Goal: Information Seeking & Learning: Learn about a topic

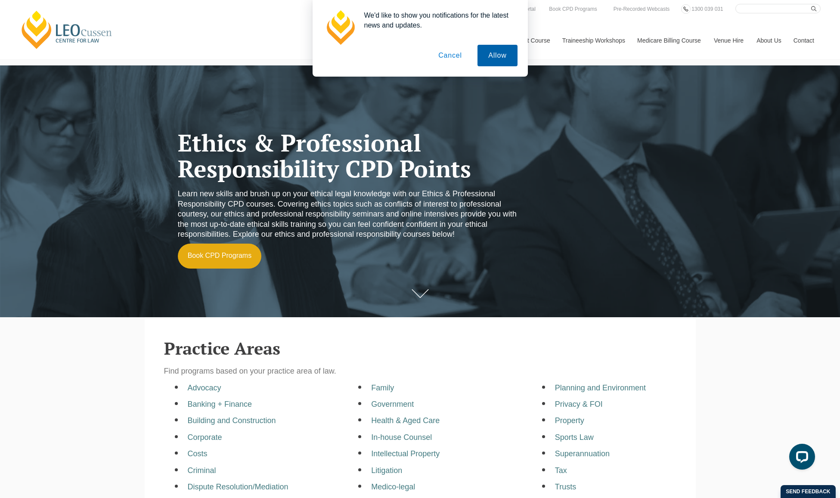
click at [508, 53] on button "Allow" at bounding box center [497, 56] width 40 height 22
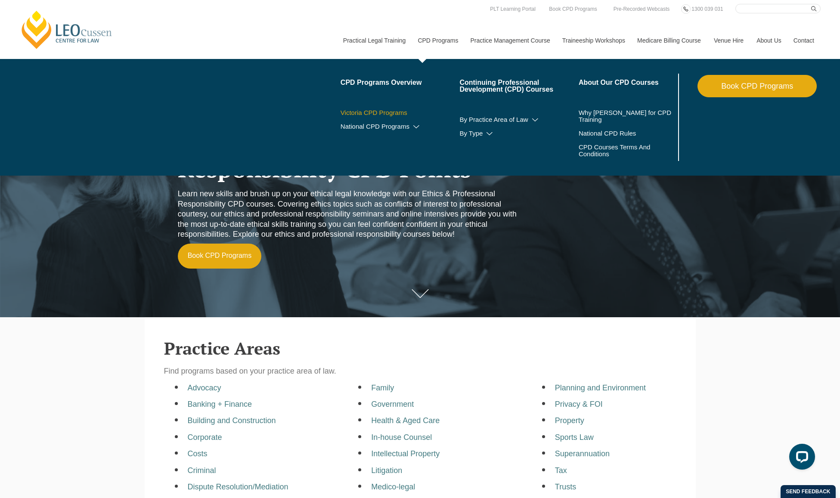
click at [389, 109] on link "Victoria CPD Programs" at bounding box center [400, 112] width 119 height 7
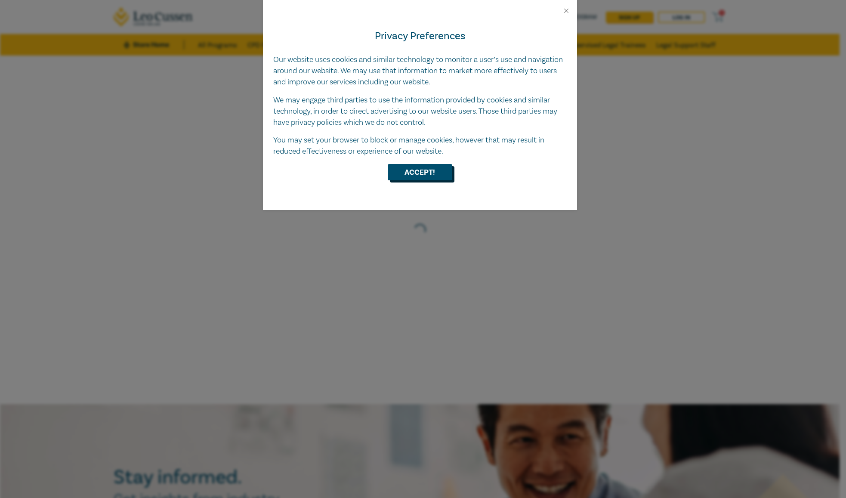
click at [422, 172] on button "Accept!" at bounding box center [420, 172] width 65 height 16
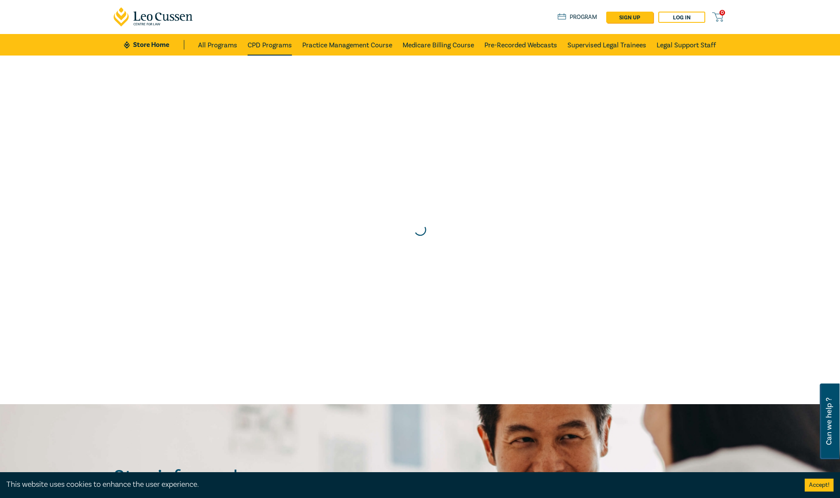
click at [275, 40] on link "CPD Programs" at bounding box center [270, 45] width 44 height 22
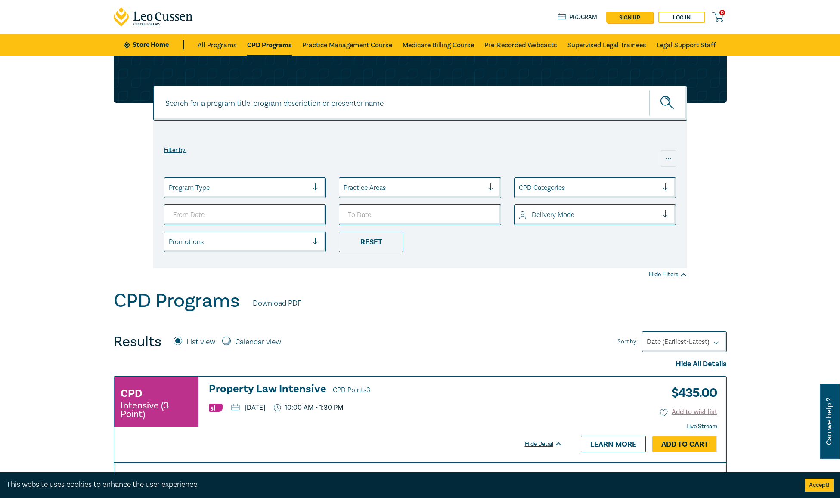
click at [304, 186] on div at bounding box center [239, 187] width 140 height 11
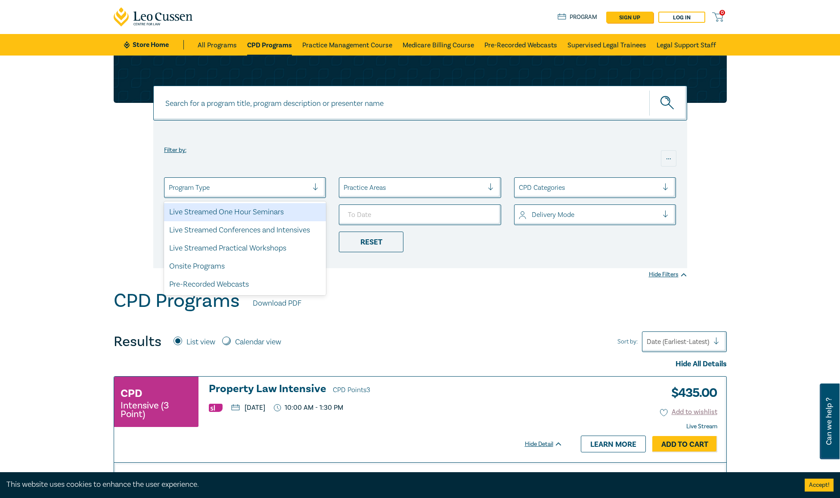
click at [274, 211] on div "Live Streamed One Hour Seminars" at bounding box center [245, 212] width 162 height 18
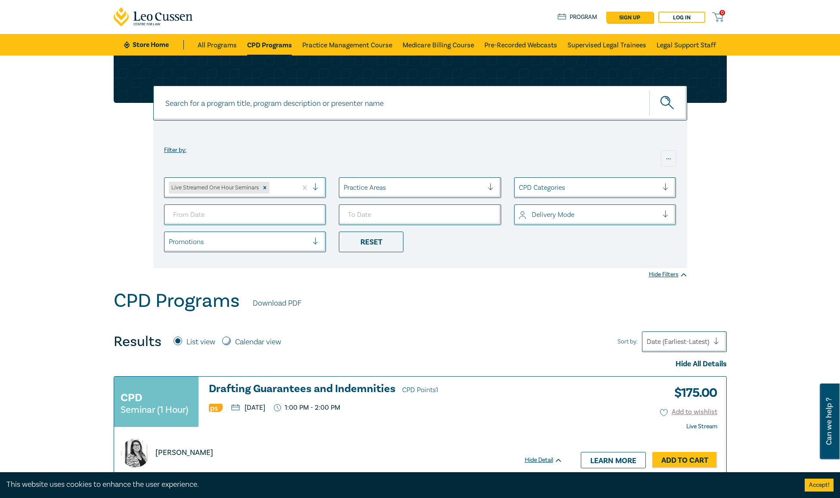
click at [483, 183] on div at bounding box center [414, 187] width 140 height 11
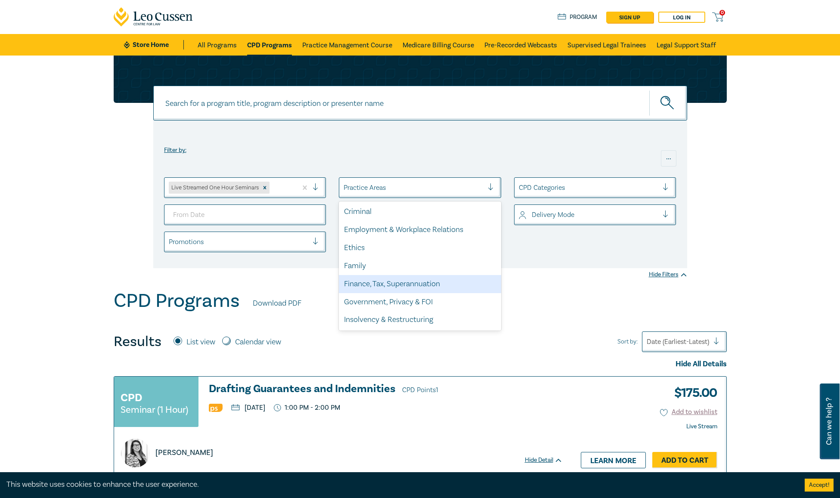
scroll to position [81, 0]
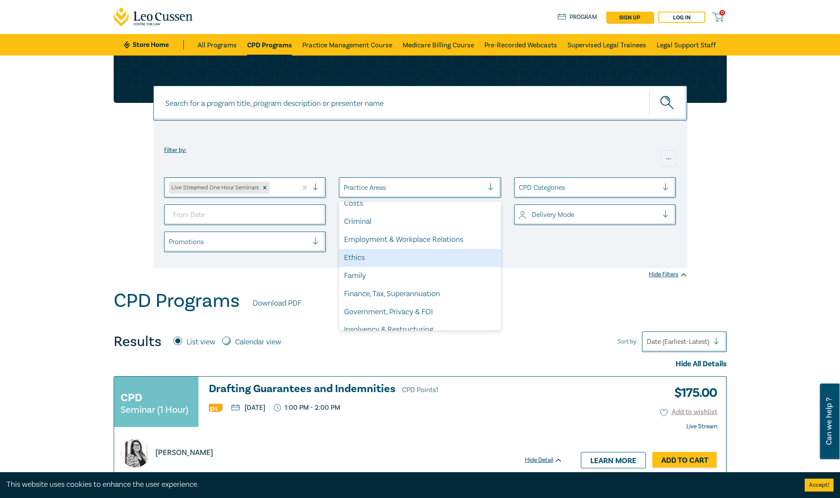
click at [427, 254] on div "Ethics" at bounding box center [420, 258] width 162 height 18
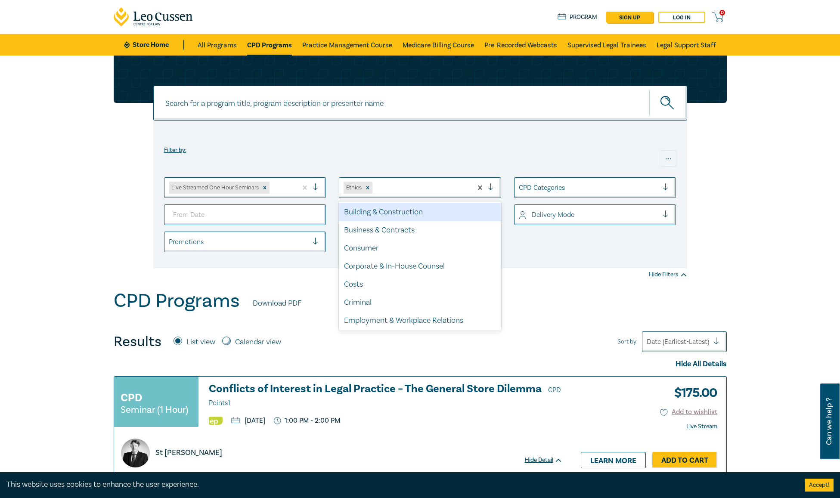
click at [488, 186] on div at bounding box center [494, 187] width 13 height 9
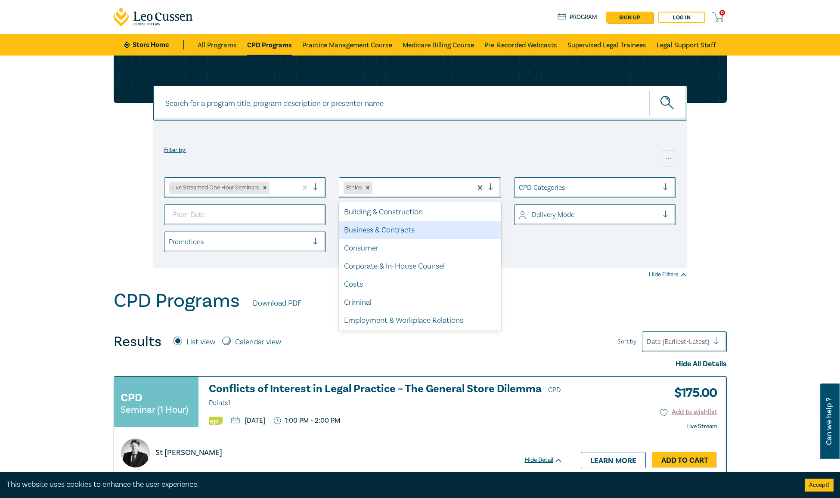
click at [424, 231] on div "Business & Contracts" at bounding box center [420, 230] width 162 height 18
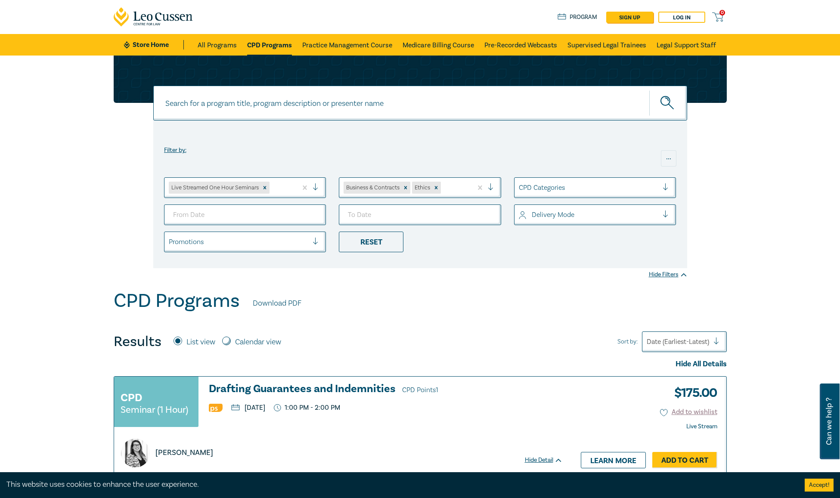
click at [493, 183] on div at bounding box center [494, 187] width 13 height 9
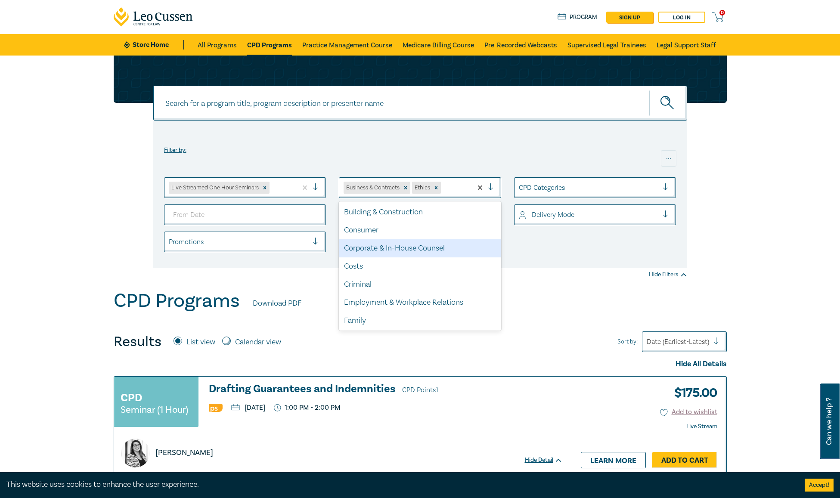
click at [459, 246] on div "Corporate & In-House Counsel" at bounding box center [420, 248] width 162 height 18
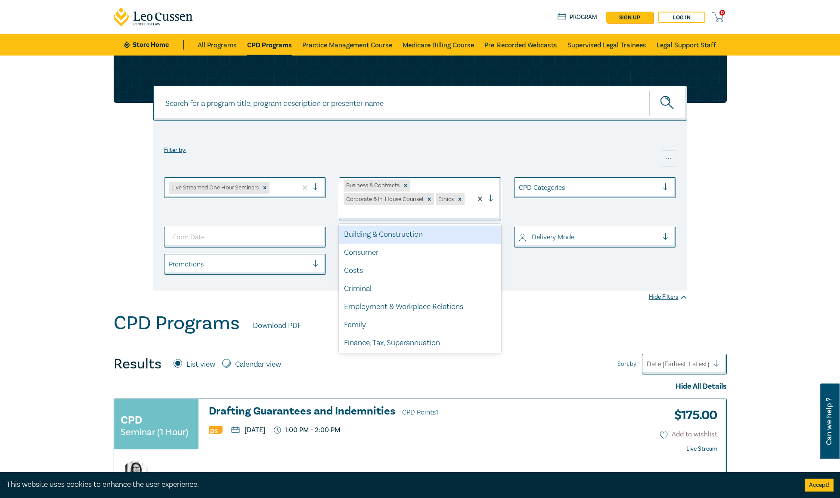
click at [491, 197] on div at bounding box center [494, 199] width 13 height 9
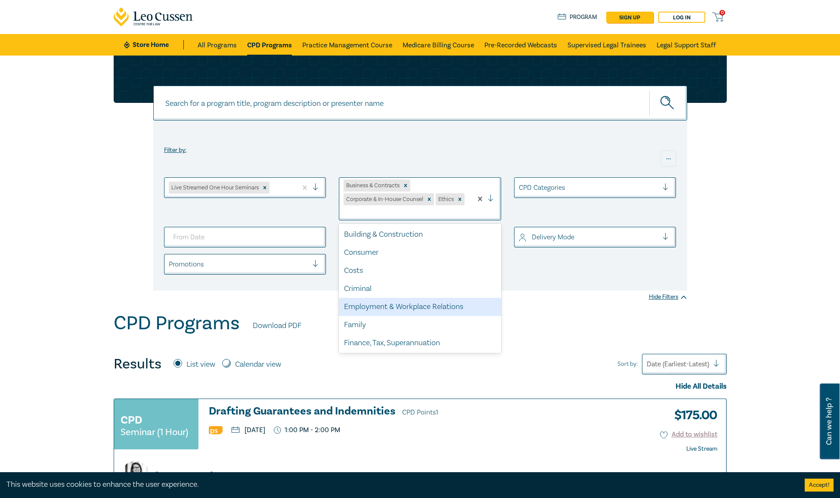
click at [443, 304] on div "Employment & Workplace Relations" at bounding box center [420, 307] width 162 height 18
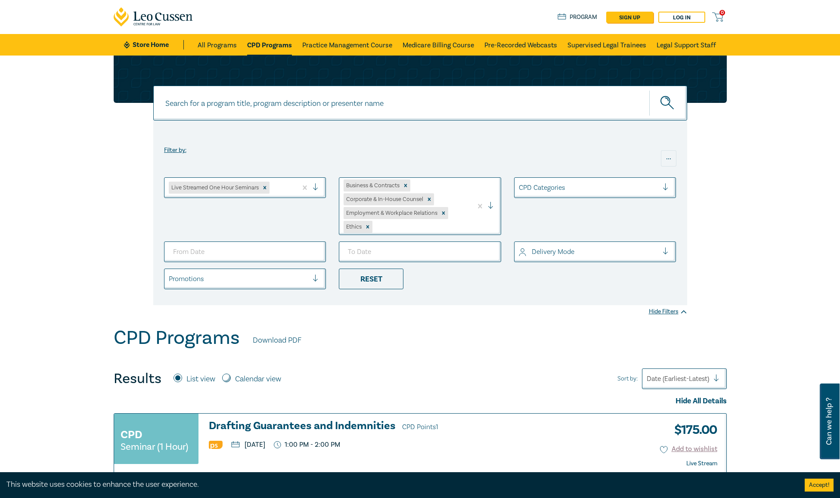
click at [491, 204] on div at bounding box center [494, 206] width 13 height 9
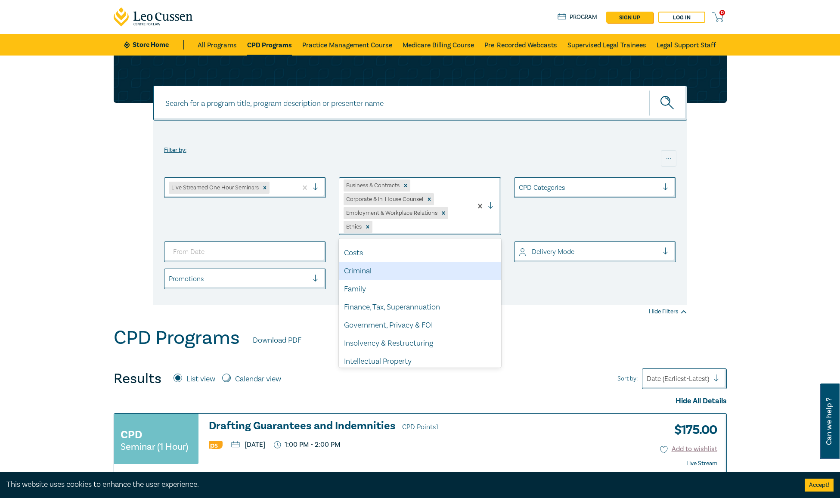
scroll to position [43, 0]
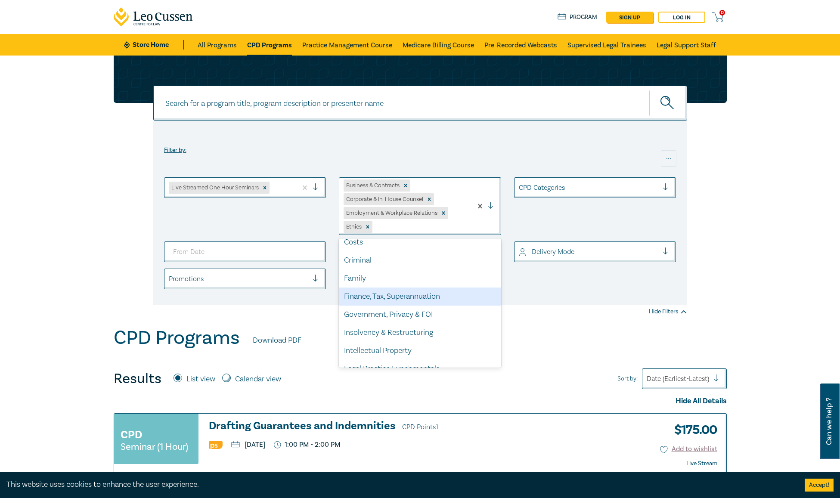
click at [460, 293] on div "Finance, Tax, Superannuation" at bounding box center [420, 297] width 162 height 18
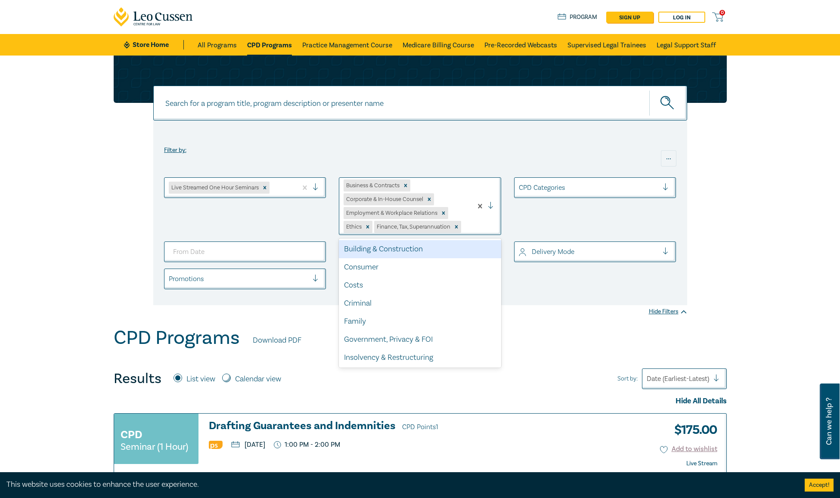
click at [493, 204] on div at bounding box center [494, 206] width 13 height 9
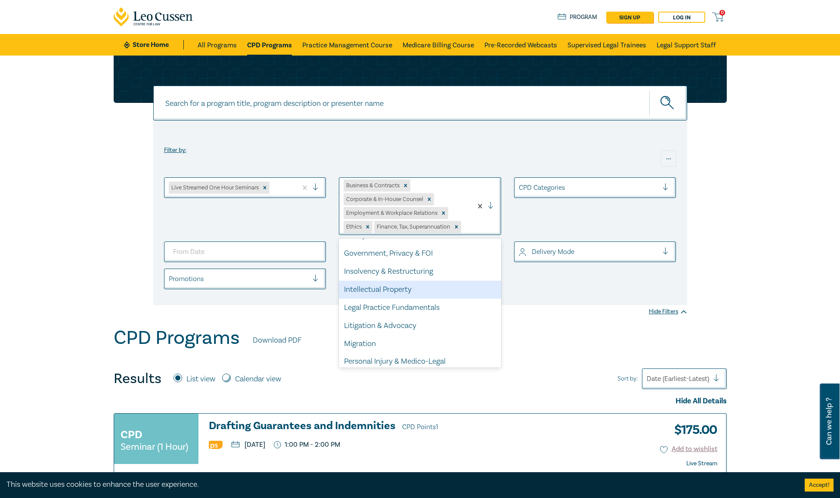
click at [443, 286] on div "Intellectual Property" at bounding box center [420, 290] width 162 height 18
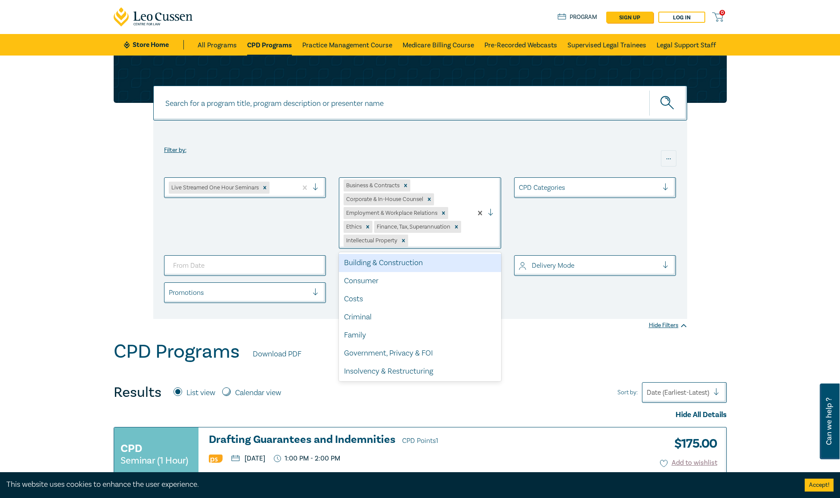
click at [491, 211] on div at bounding box center [494, 213] width 13 height 9
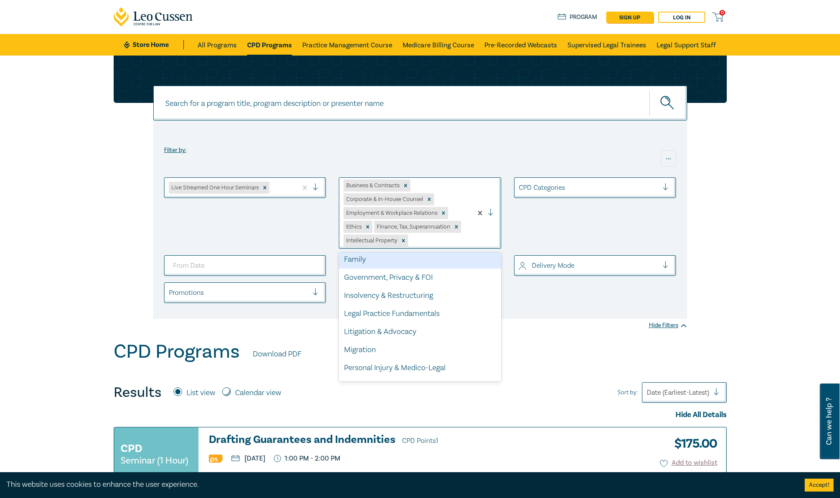
scroll to position [86, 0]
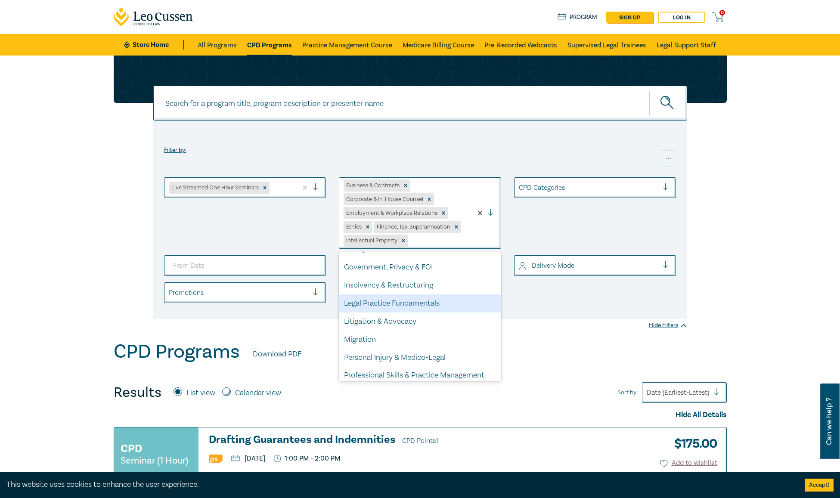
click at [460, 298] on div "Legal Practice Fundamentals" at bounding box center [420, 303] width 162 height 18
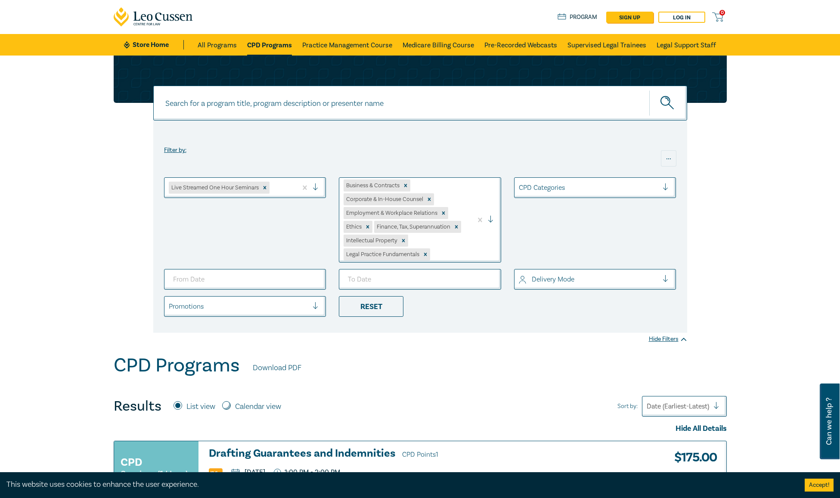
click at [491, 217] on div at bounding box center [494, 220] width 13 height 9
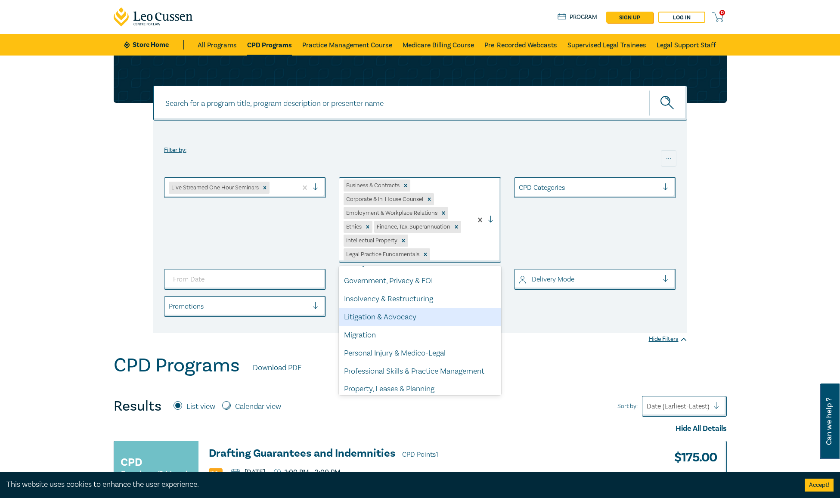
scroll to position [127, 0]
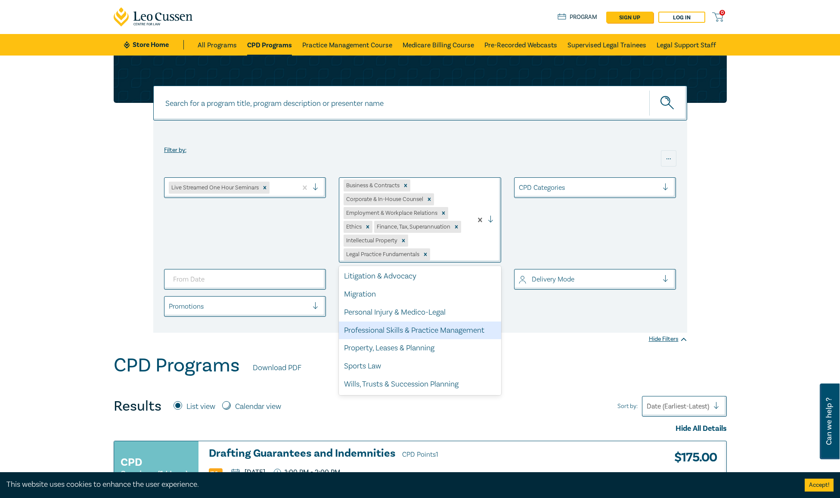
click at [454, 328] on div "Professional Skills & Practice Management" at bounding box center [420, 331] width 162 height 18
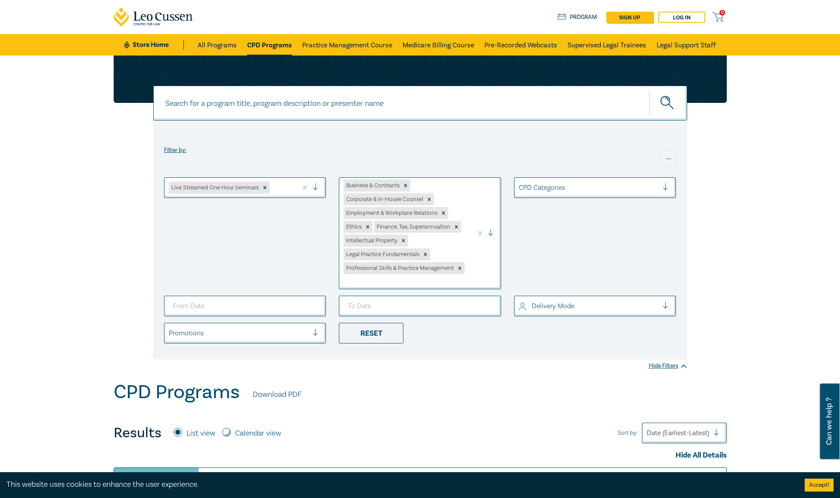
click at [491, 232] on div at bounding box center [494, 233] width 13 height 9
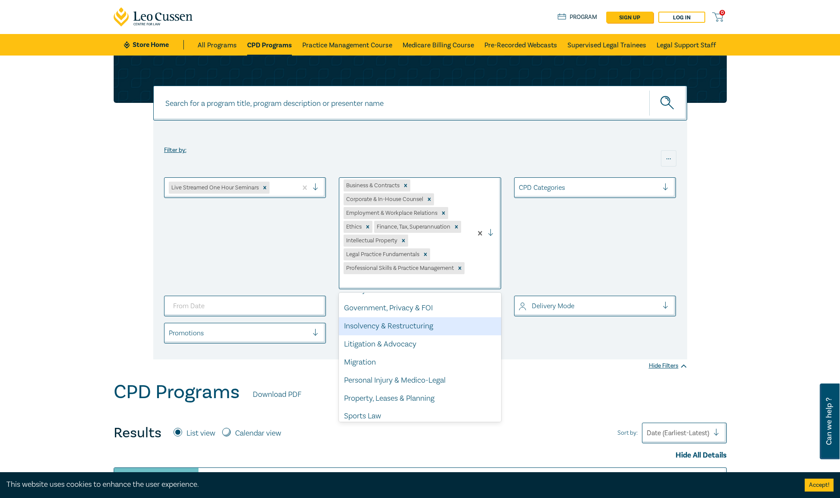
scroll to position [86, 0]
click at [457, 342] on div "Litigation & Advocacy" at bounding box center [420, 344] width 162 height 18
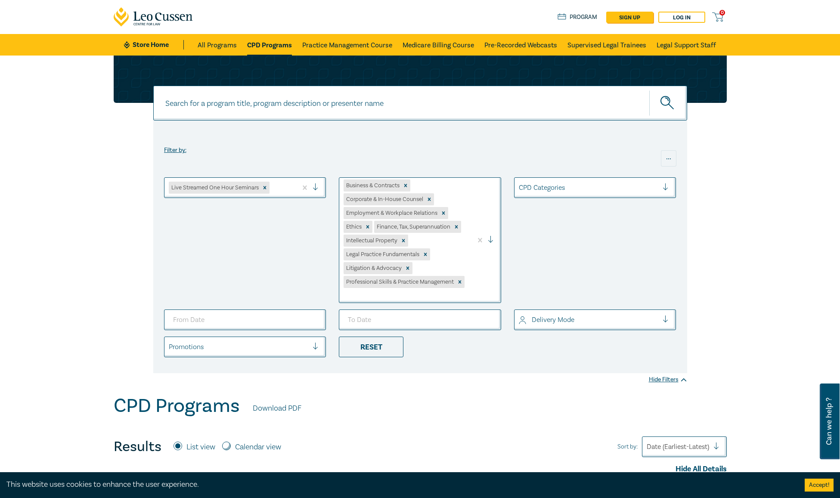
click at [492, 237] on div at bounding box center [494, 240] width 13 height 9
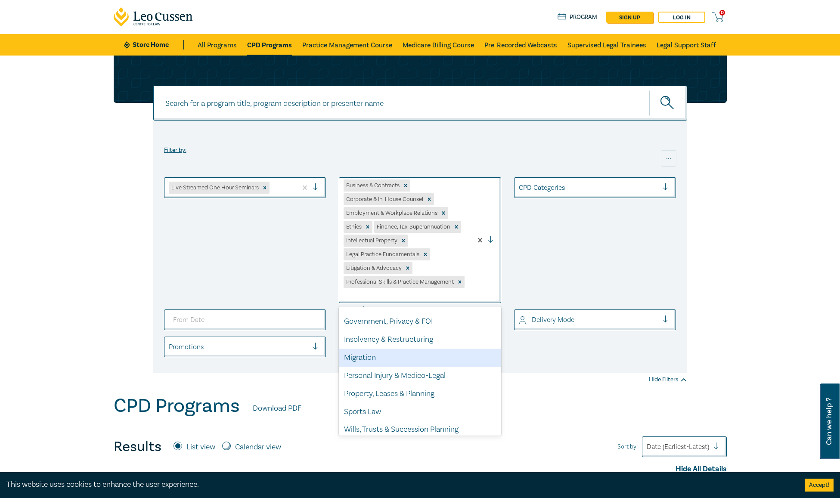
scroll to position [91, 0]
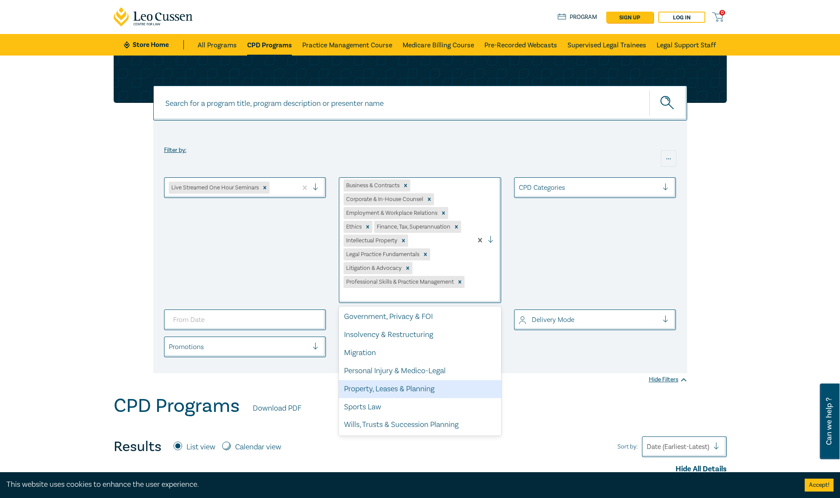
click at [461, 388] on div "Property, Leases & Planning" at bounding box center [420, 389] width 162 height 18
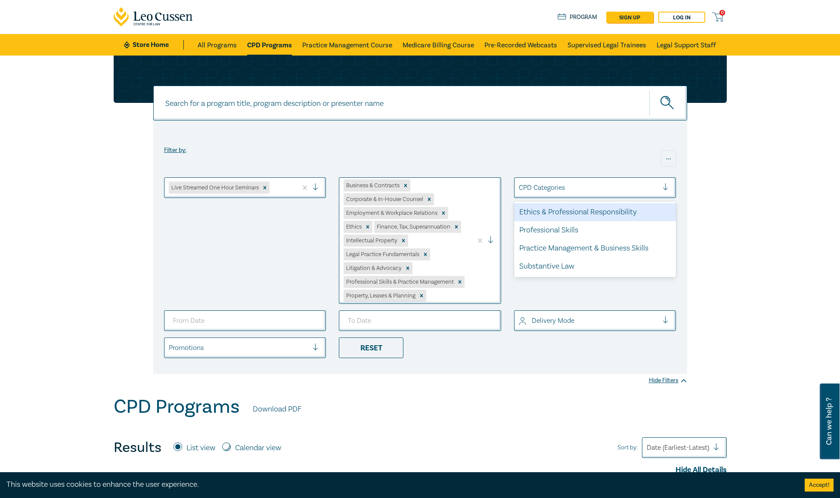
click at [662, 185] on div "CPD Categories" at bounding box center [588, 187] width 149 height 15
click at [612, 206] on div "Ethics & Professional Responsibility" at bounding box center [595, 212] width 162 height 18
click at [666, 186] on div at bounding box center [669, 187] width 13 height 9
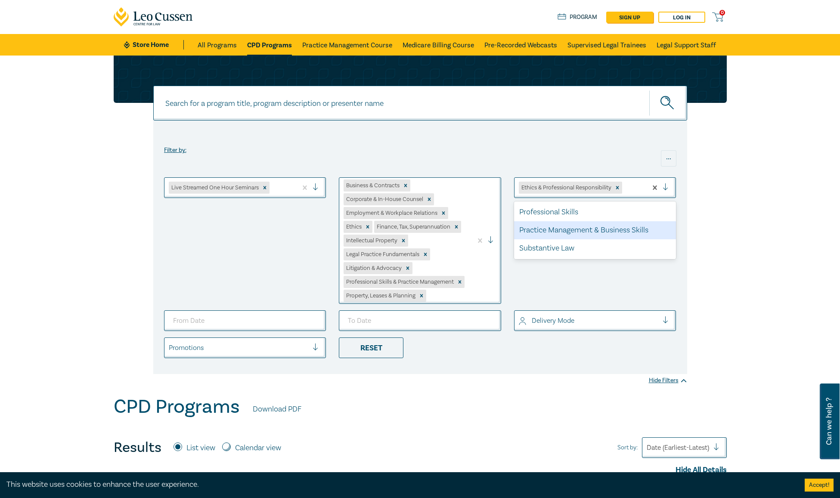
click at [602, 230] on div "Practice Management & Business Skills" at bounding box center [595, 230] width 162 height 18
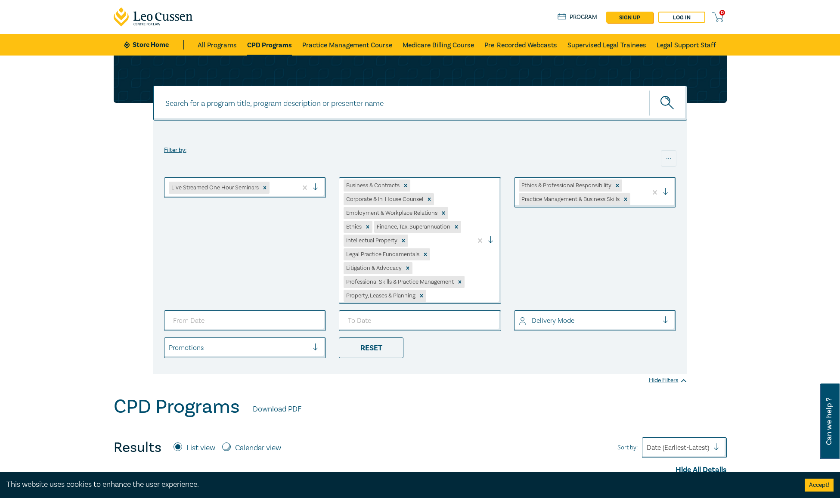
click at [667, 191] on div at bounding box center [669, 192] width 13 height 9
click at [562, 236] on div "Substantive Law" at bounding box center [595, 240] width 162 height 18
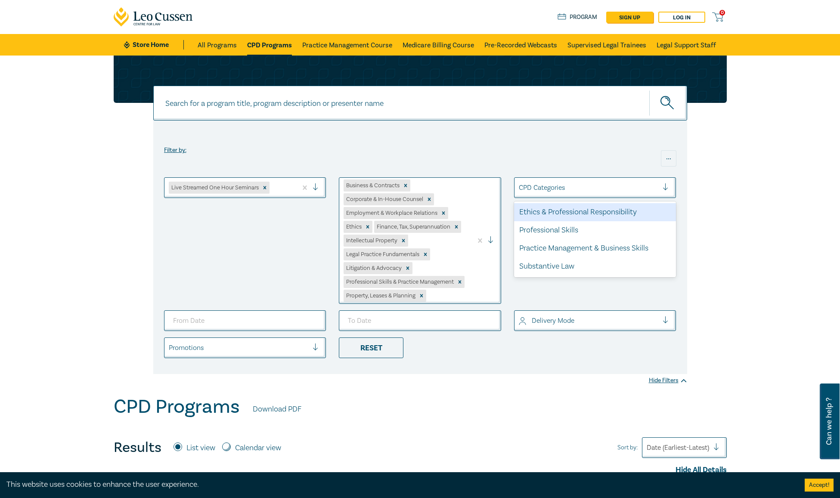
click at [669, 188] on div at bounding box center [669, 187] width 13 height 9
click at [604, 210] on div "Ethics & Professional Responsibility" at bounding box center [595, 212] width 162 height 18
click at [668, 188] on div at bounding box center [669, 187] width 13 height 9
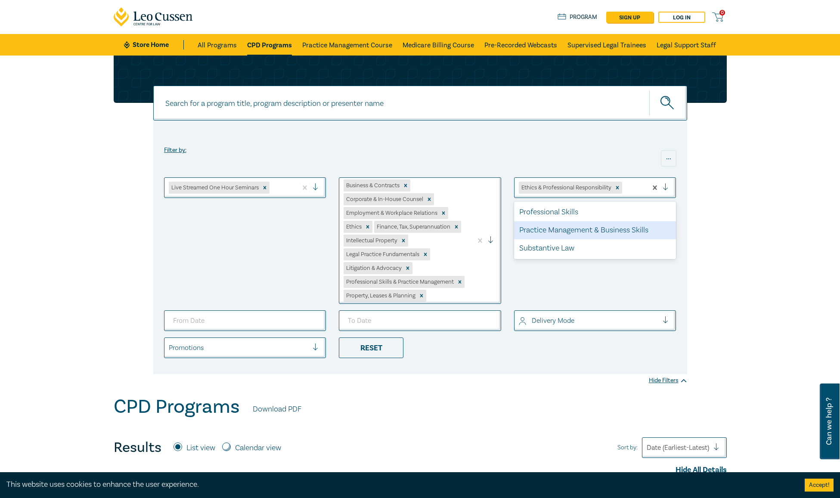
click at [626, 226] on div "Practice Management & Business Skills" at bounding box center [595, 230] width 162 height 18
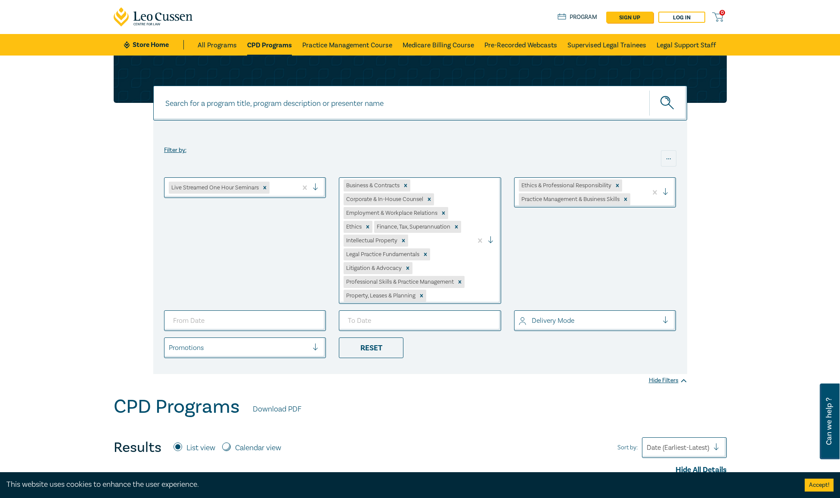
click at [666, 191] on div at bounding box center [669, 192] width 13 height 9
click at [595, 239] on div "Substantive Law" at bounding box center [595, 240] width 162 height 18
click at [669, 195] on div at bounding box center [661, 199] width 28 height 43
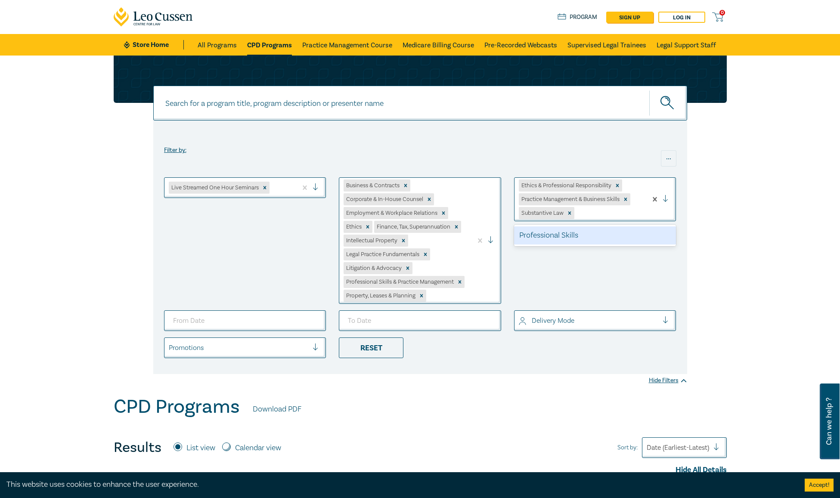
click at [610, 233] on div "Professional Skills" at bounding box center [595, 235] width 162 height 18
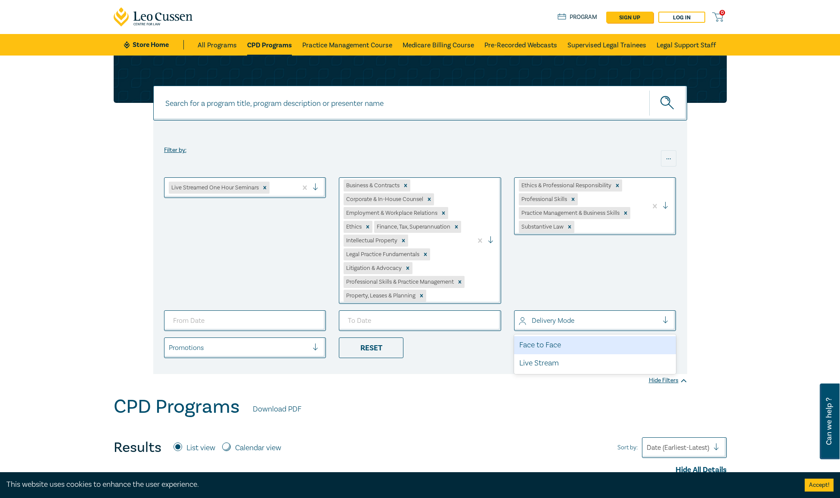
click at [663, 321] on div at bounding box center [669, 320] width 13 height 9
click at [558, 362] on div "Live Stream" at bounding box center [595, 363] width 162 height 18
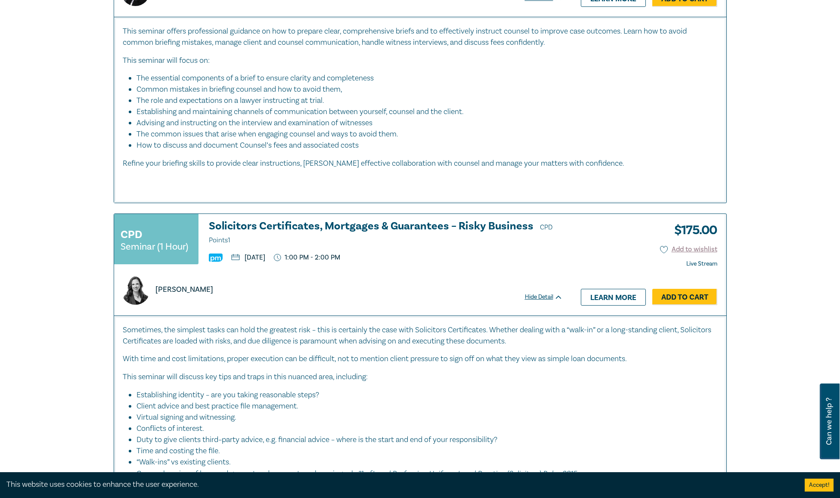
scroll to position [4047, 0]
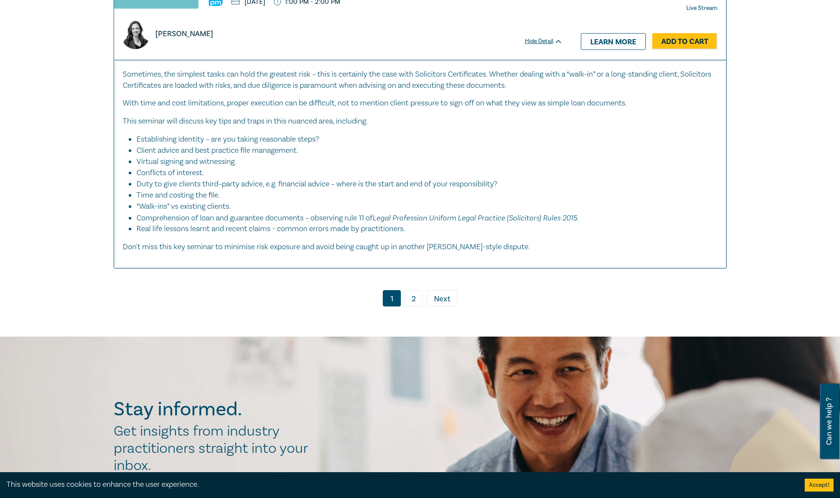
scroll to position [4305, 0]
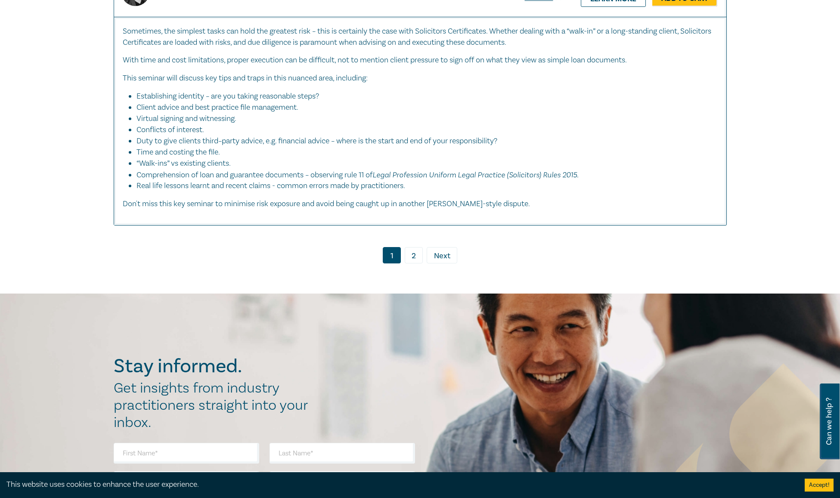
click at [444, 251] on span "Next" at bounding box center [442, 256] width 16 height 11
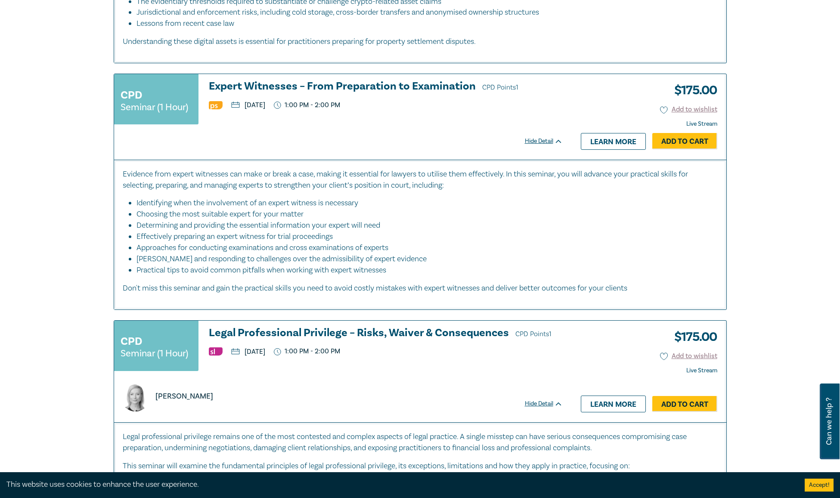
scroll to position [1292, 0]
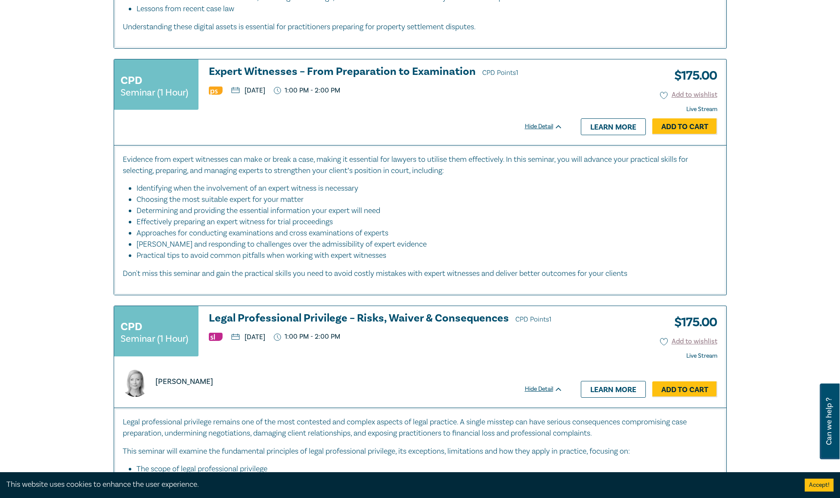
drag, startPoint x: 785, startPoint y: 318, endPoint x: 784, endPoint y: 309, distance: 9.1
click at [785, 317] on div "Filter by: ... Live Streamed One Hour Seminars Business & Contracts Corporate &…" at bounding box center [420, 497] width 840 height 3466
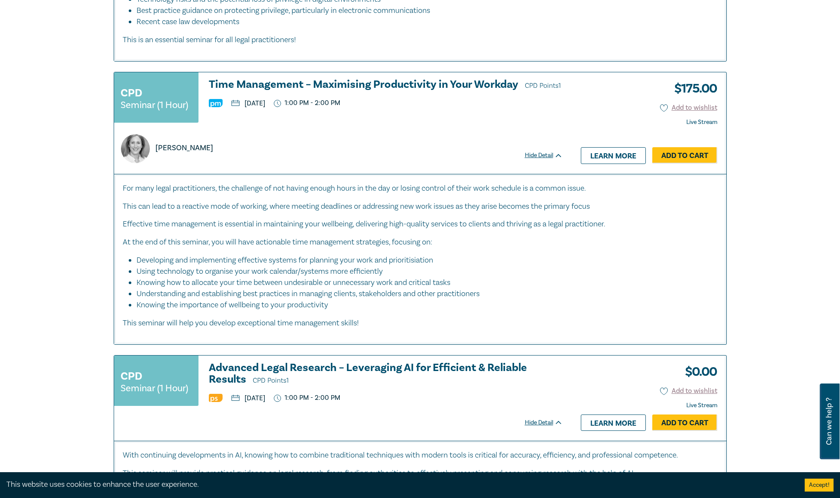
scroll to position [1808, 0]
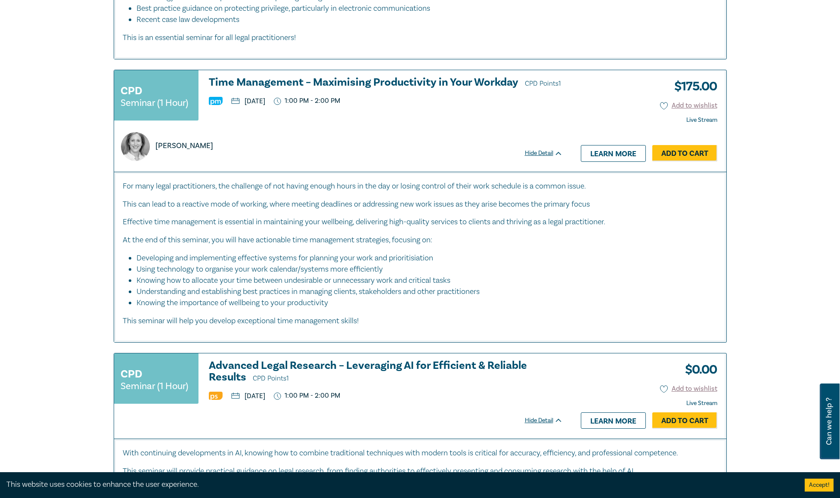
click at [681, 227] on div "For many legal practitioners, the challenge of not having enough hours in the d…" at bounding box center [420, 254] width 595 height 146
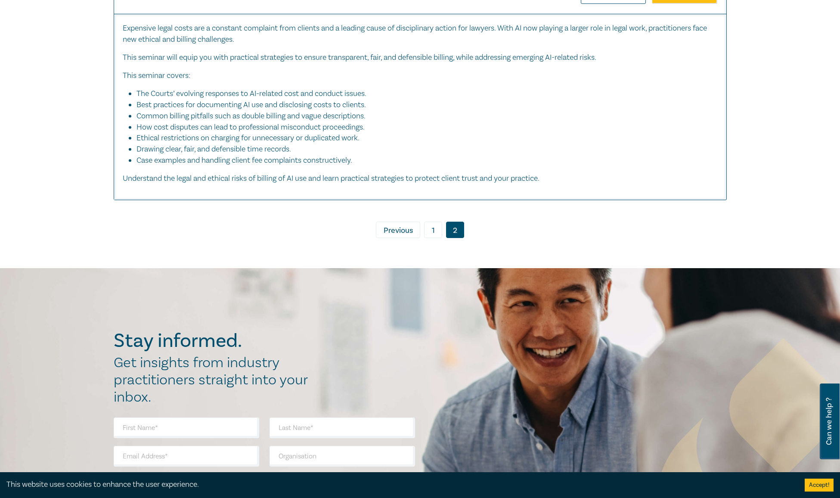
scroll to position [3272, 0]
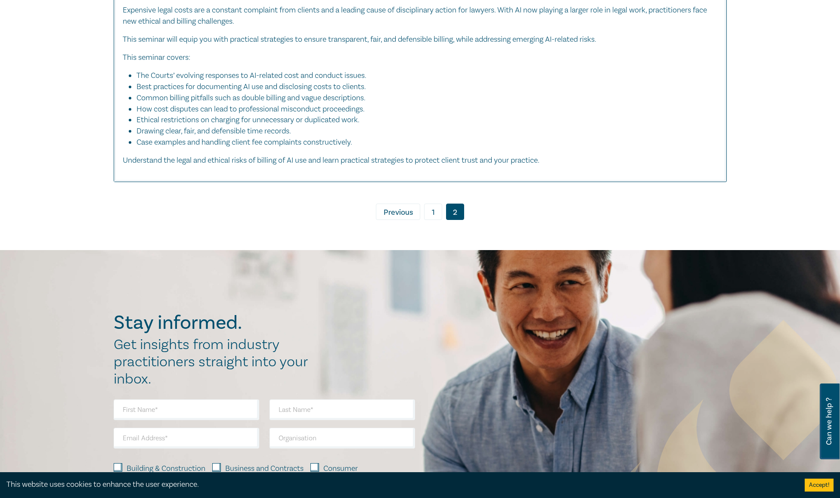
drag, startPoint x: 634, startPoint y: 418, endPoint x: 637, endPoint y: 408, distance: 10.6
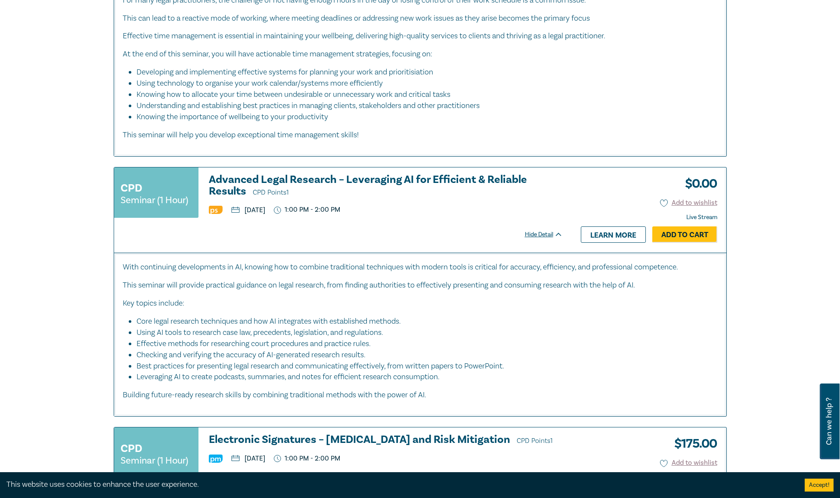
scroll to position [1980, 0]
